Goal: Use online tool/utility: Utilize a website feature to perform a specific function

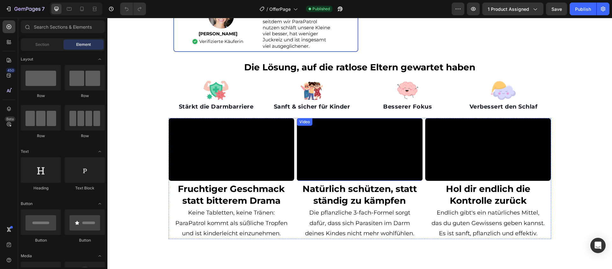
scroll to position [241, 0]
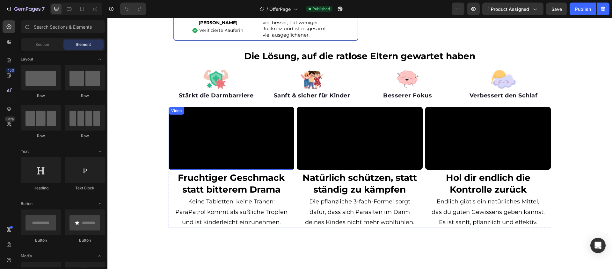
click at [203, 142] on video at bounding box center [232, 138] width 126 height 63
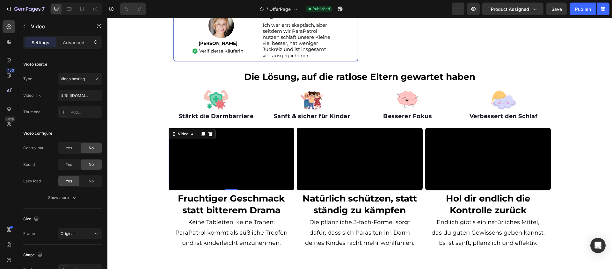
scroll to position [226, 0]
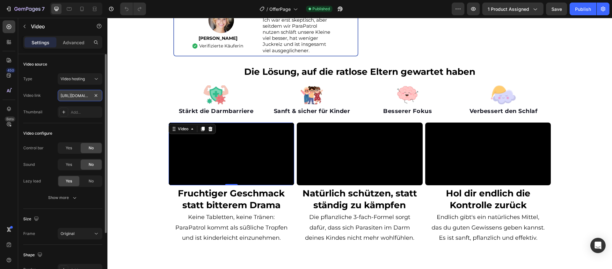
click at [80, 97] on input "https://cdn.shopify.com/videos/c/o/v/2566fa24e3c1432e99d57cbcd13b7649.mp4" at bounding box center [80, 95] width 45 height 11
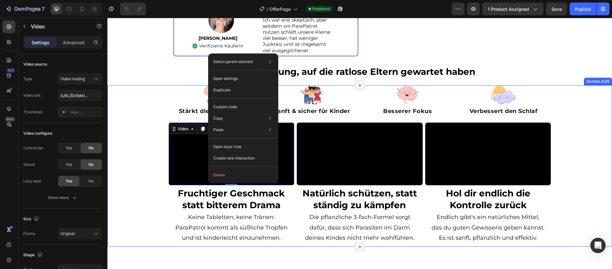
click at [150, 161] on div "Image Stärkt die Darmbarriere Text block Image Sanft & sicher für Kinder Text b…" at bounding box center [359, 164] width 504 height 159
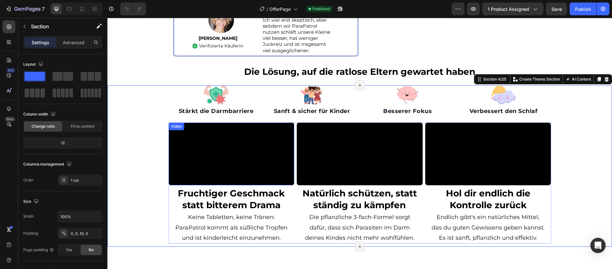
click at [237, 147] on video at bounding box center [232, 154] width 126 height 63
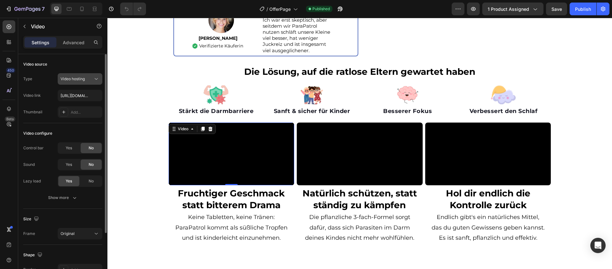
click at [91, 79] on div "Video hosting" at bounding box center [77, 79] width 33 height 6
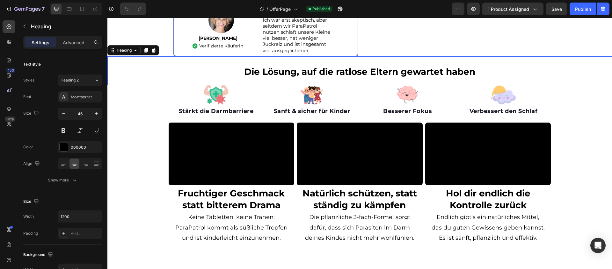
click at [134, 84] on div "Die Lösung, auf die ratlose Eltern gewartet haben Heading 0" at bounding box center [359, 70] width 504 height 29
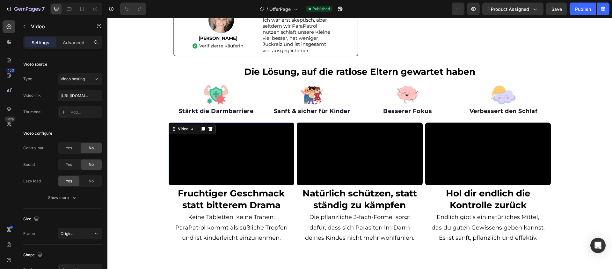
click at [196, 165] on video at bounding box center [232, 154] width 126 height 63
click at [339, 146] on video at bounding box center [360, 154] width 126 height 63
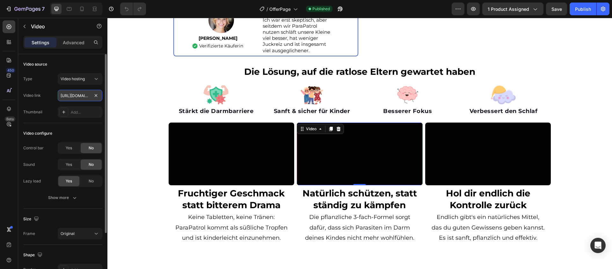
click at [66, 97] on input "https://cdn.shopify.com/videos/c/o/v/04756b621df6483a8d0e8571ddbba4b5.mp4" at bounding box center [80, 95] width 45 height 11
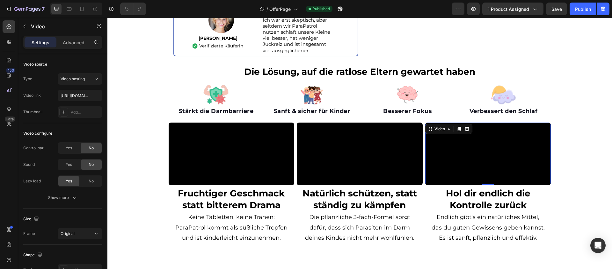
click at [481, 166] on video at bounding box center [488, 154] width 126 height 63
click at [80, 95] on input "https://cdn.shopify.com/videos/c/o/v/4a02a3c6a9ef4f0fbd73e8b22e6151fa.mp4" at bounding box center [80, 95] width 45 height 11
